Goal: Find specific page/section: Find specific page/section

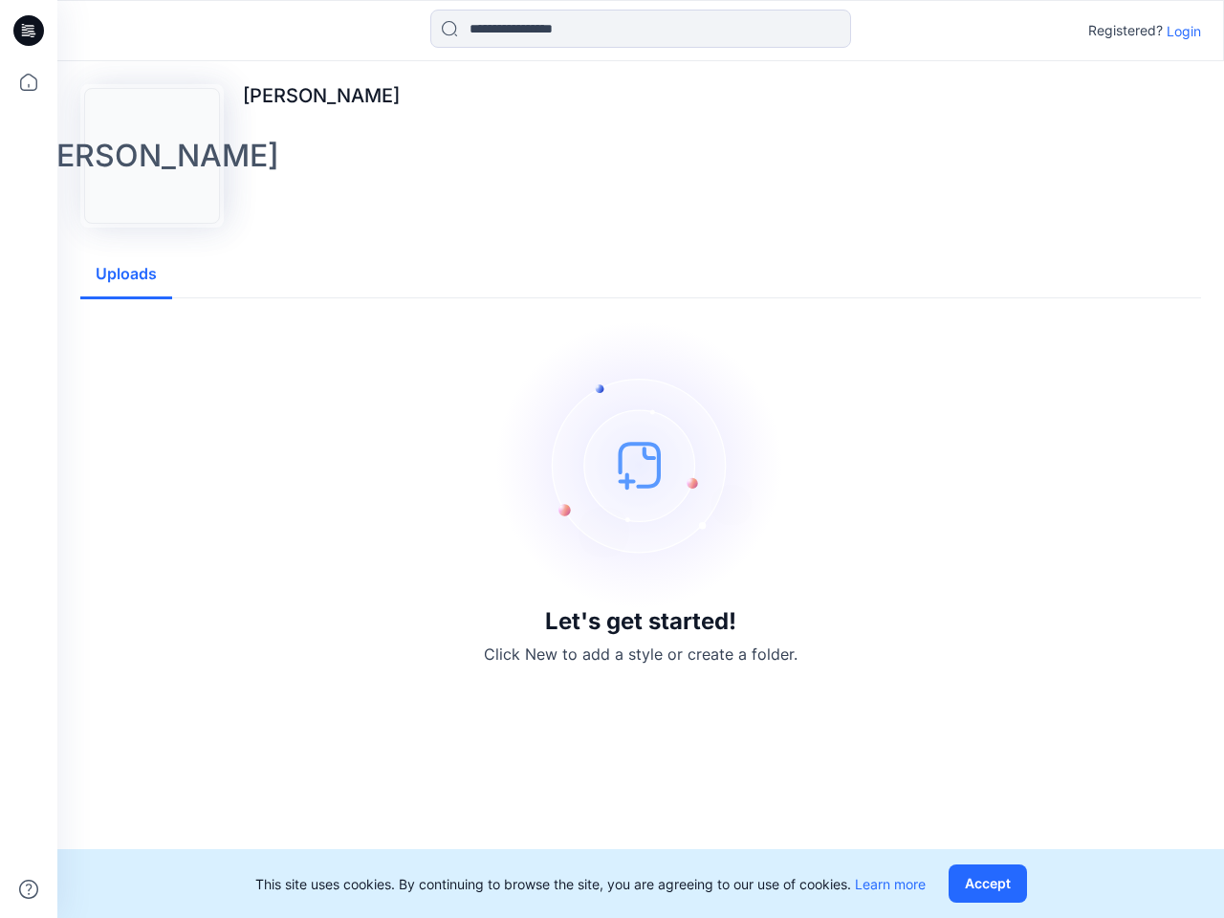
click at [612, 459] on img at bounding box center [640, 464] width 287 height 287
click at [30, 31] on icon at bounding box center [32, 31] width 8 height 1
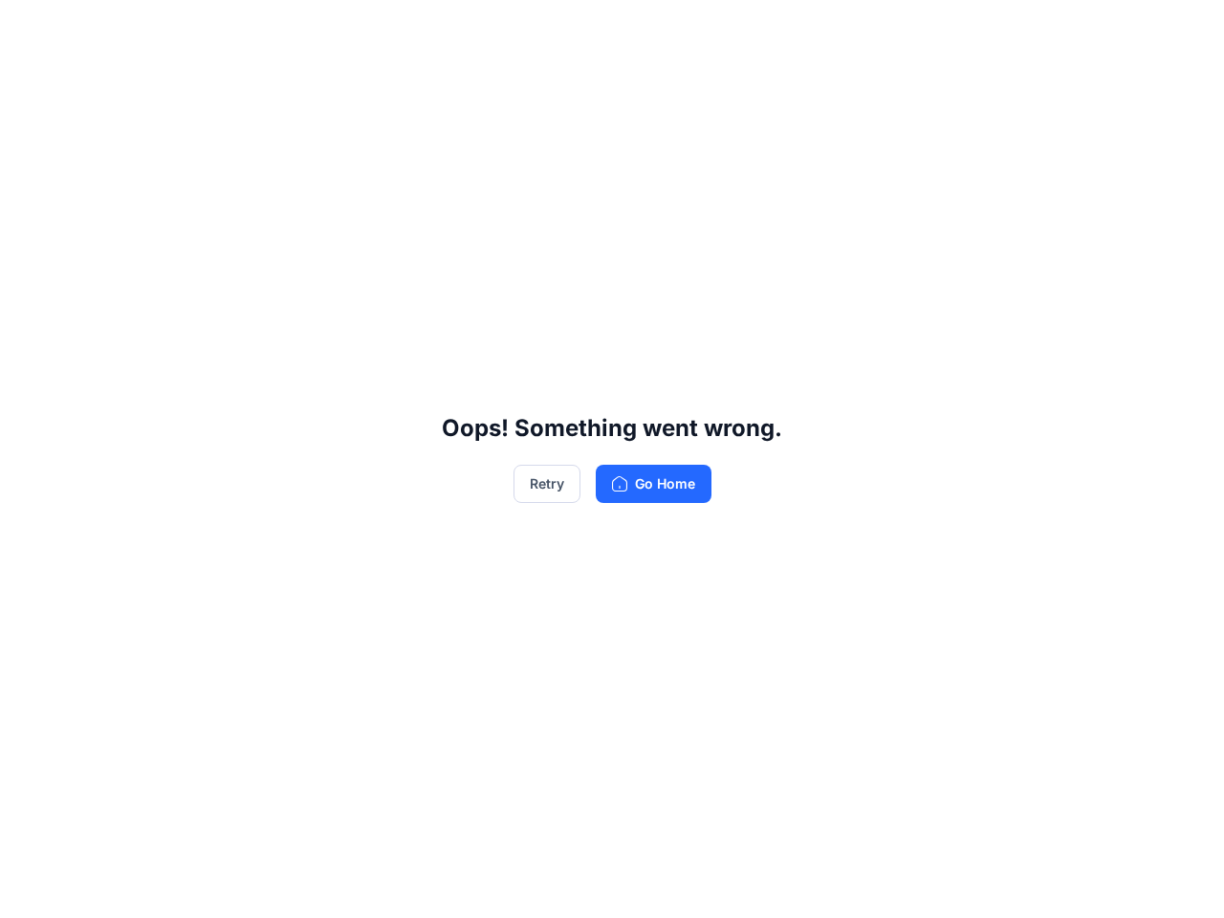
click at [29, 889] on div "Oops! Something went wrong. Retry Go Home" at bounding box center [612, 459] width 1224 height 918
click at [641, 29] on div "Oops! Something went wrong. Retry Go Home" at bounding box center [612, 459] width 1224 height 918
click at [1184, 31] on div "Oops! Something went wrong. Retry Go Home" at bounding box center [612, 459] width 1224 height 918
click at [126, 274] on div "Oops! Something went wrong. Retry Go Home" at bounding box center [612, 459] width 1224 height 918
click at [992, 884] on div "Oops! Something went wrong. Retry Go Home" at bounding box center [612, 459] width 1224 height 918
